Goal: Task Accomplishment & Management: Use online tool/utility

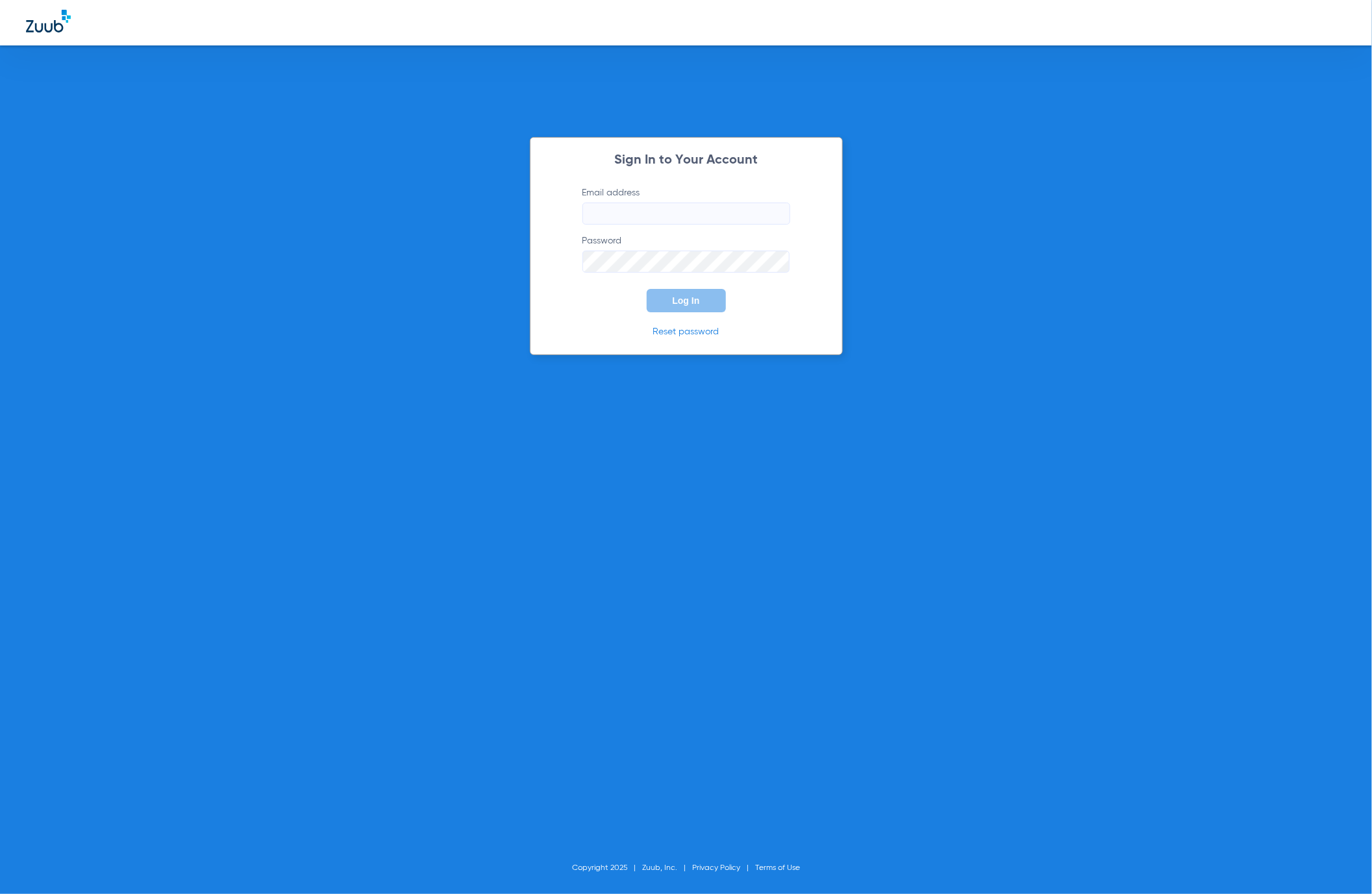
type input "[EMAIL_ADDRESS][DOMAIN_NAME]"
click at [698, 306] on button "Log In" at bounding box center [687, 300] width 80 height 23
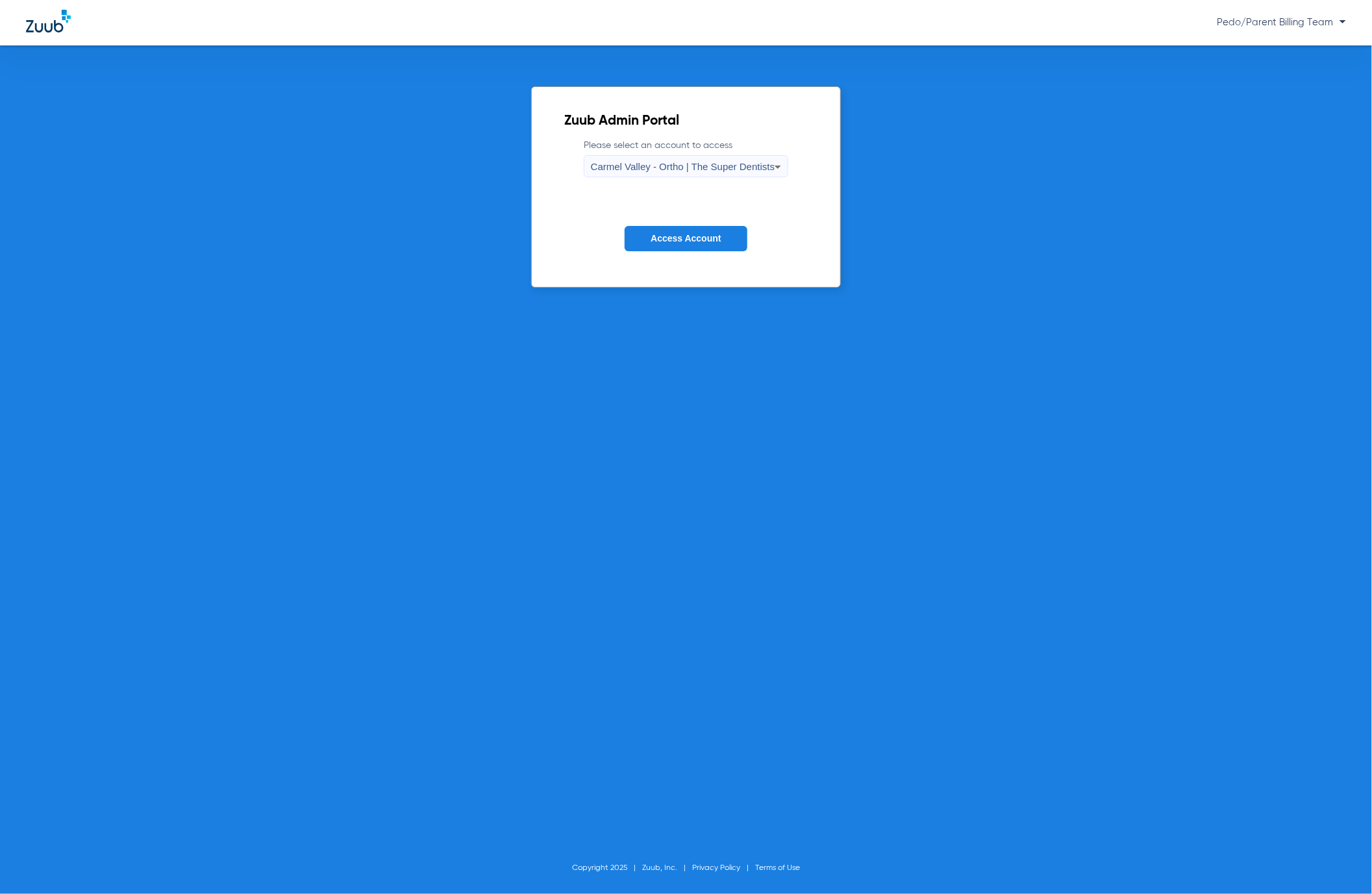
click at [727, 162] on span "Carmel Valley - Ortho | The Super Dentists" at bounding box center [683, 166] width 184 height 11
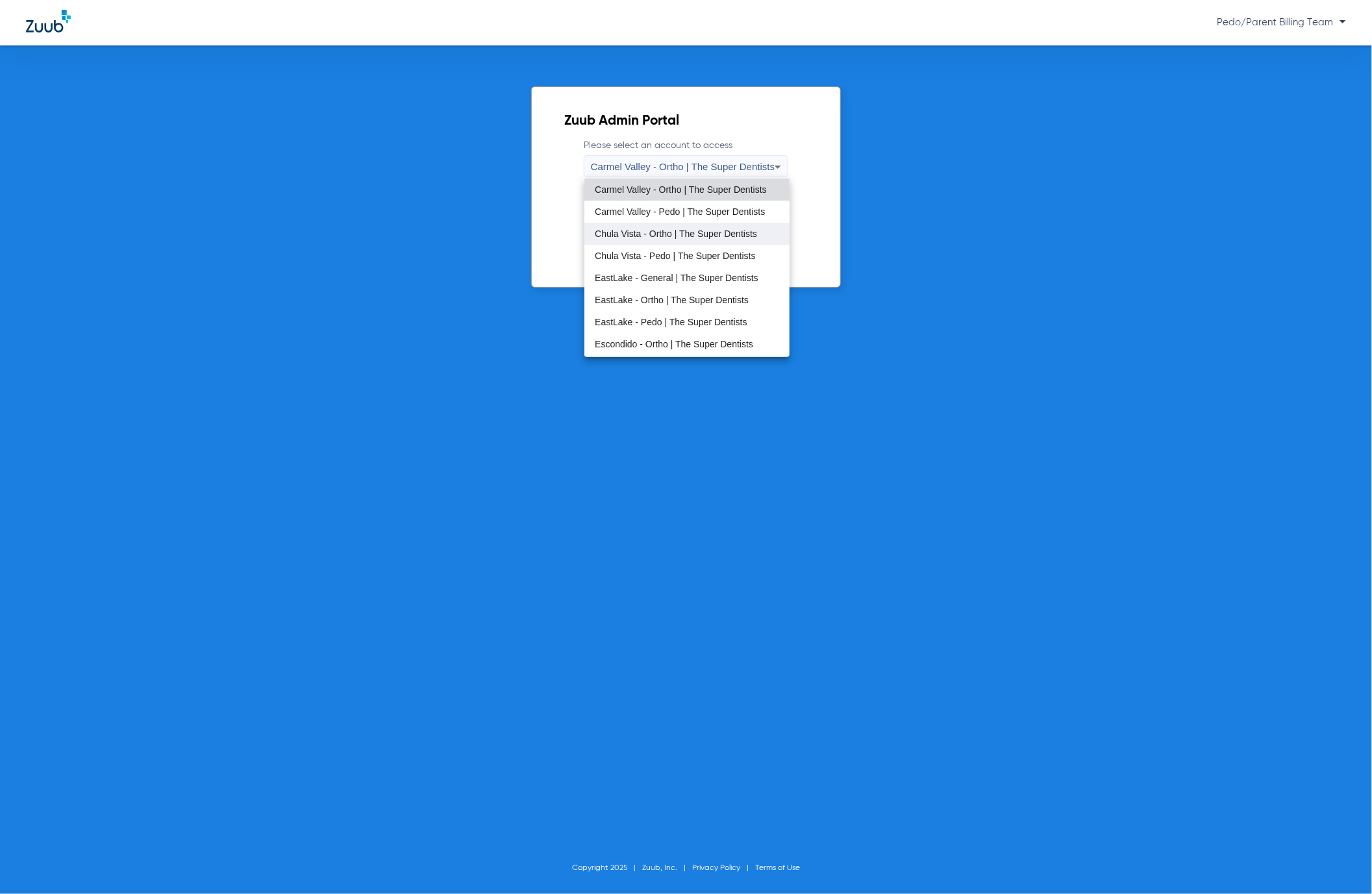
click at [659, 226] on mat-option "Chula Vista - Ortho | The Super Dentists" at bounding box center [687, 234] width 205 height 22
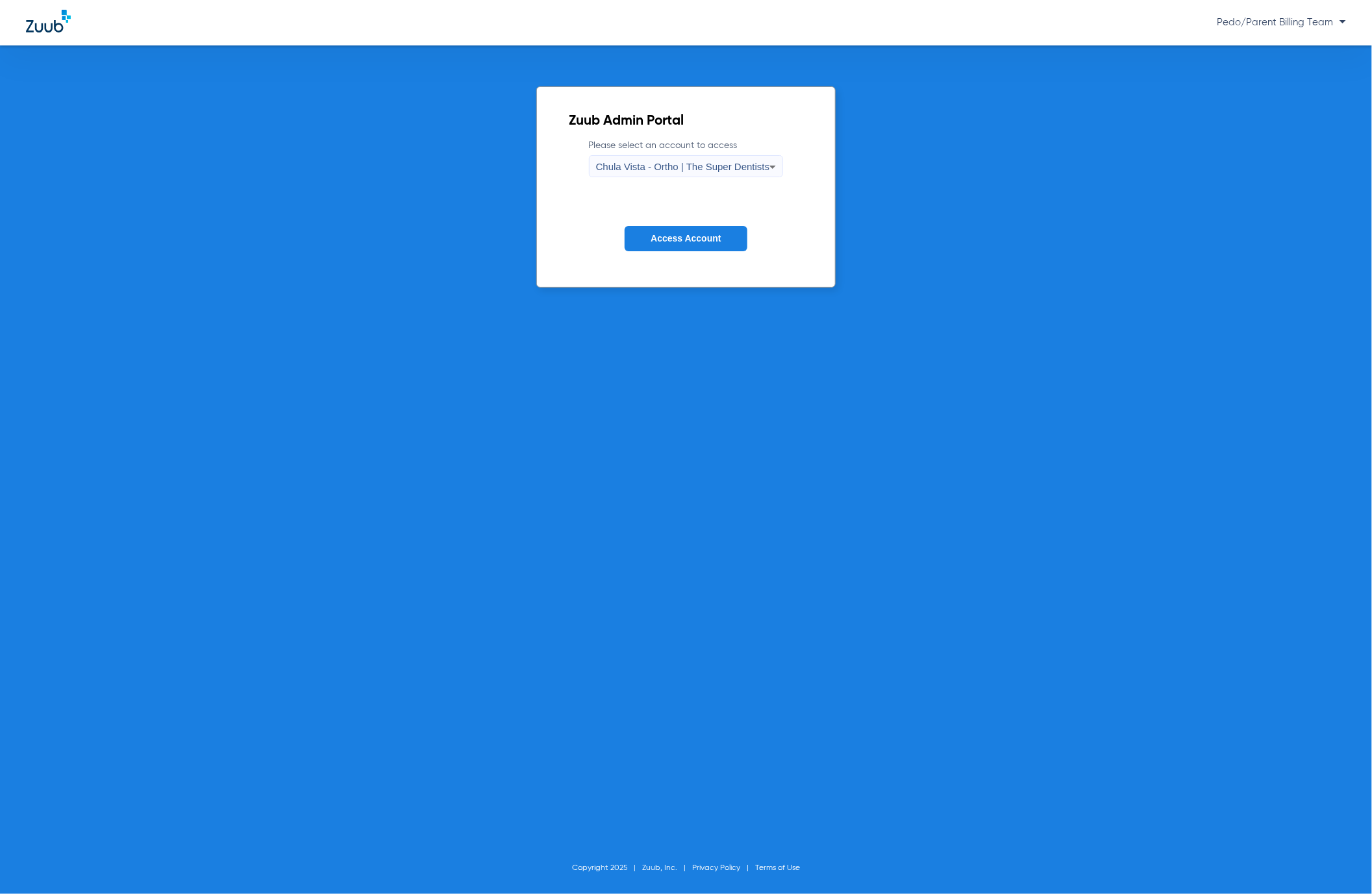
click at [681, 175] on div "Chula Vista - Ortho | The Super Dentists" at bounding box center [683, 166] width 174 height 22
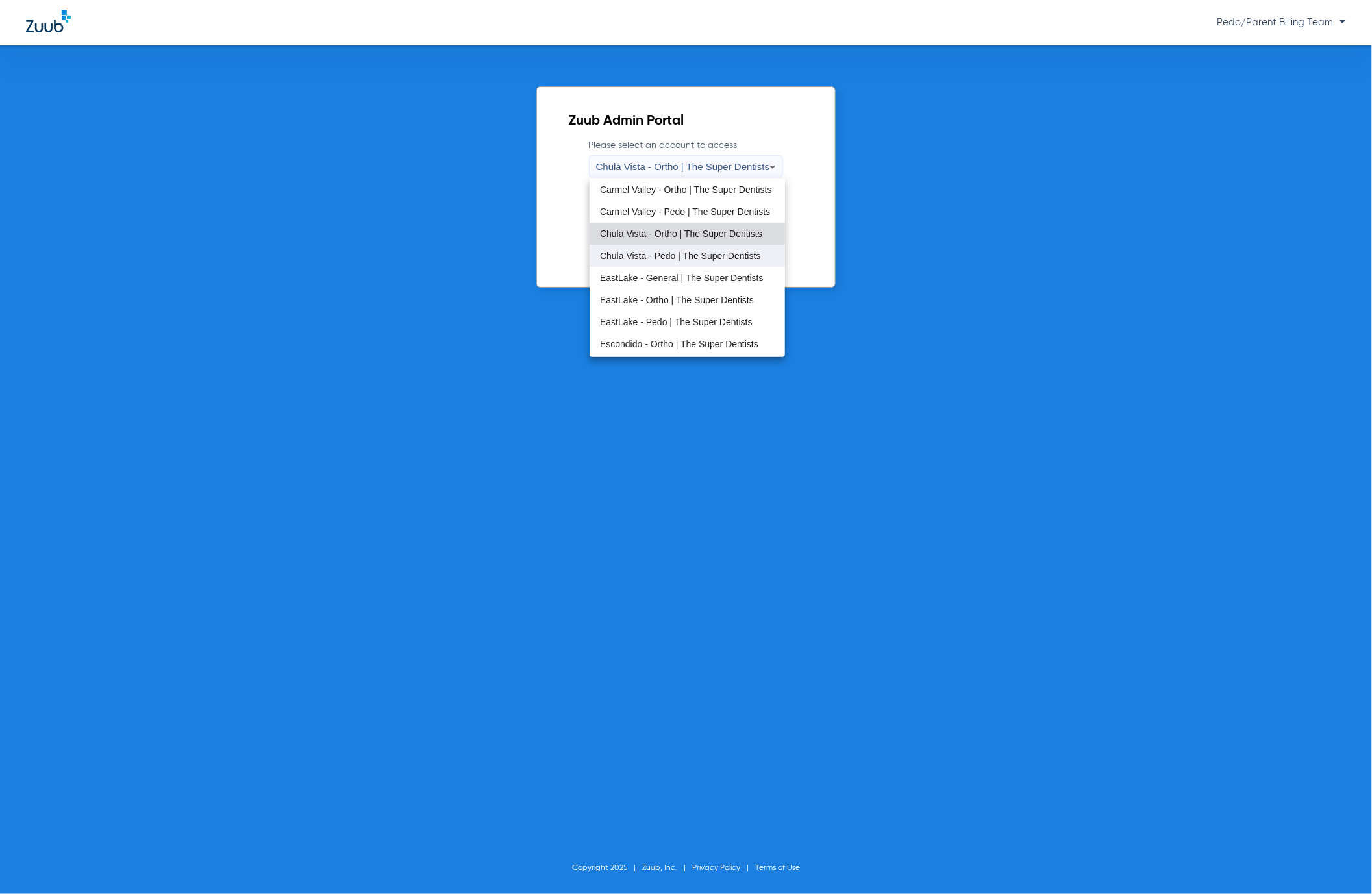
click at [655, 251] on span "Chula Vista - Pedo | The Super Dentists" at bounding box center [680, 256] width 160 height 9
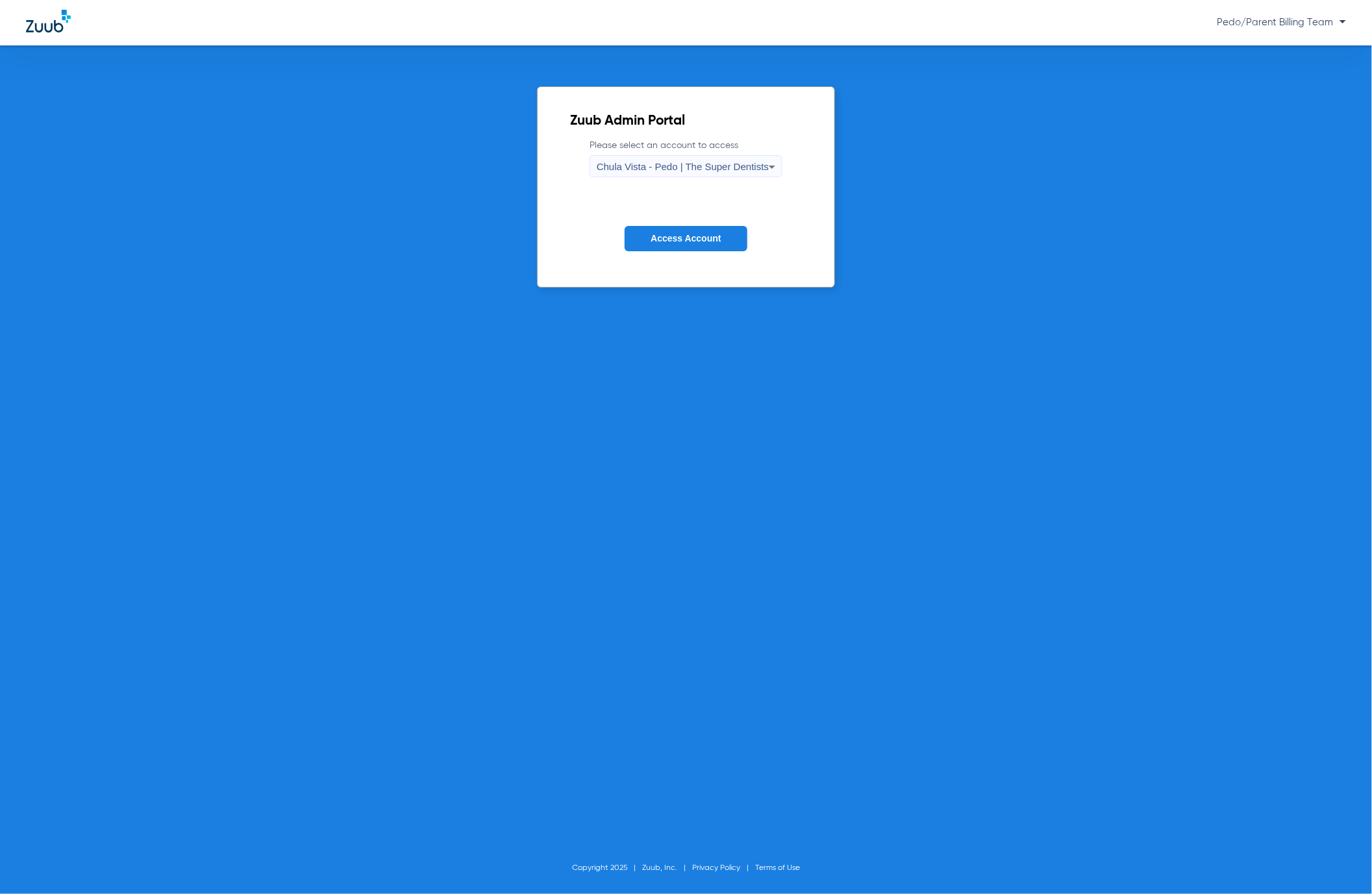
click at [661, 228] on button "Access Account" at bounding box center [686, 238] width 122 height 26
